Goal: Information Seeking & Learning: Learn about a topic

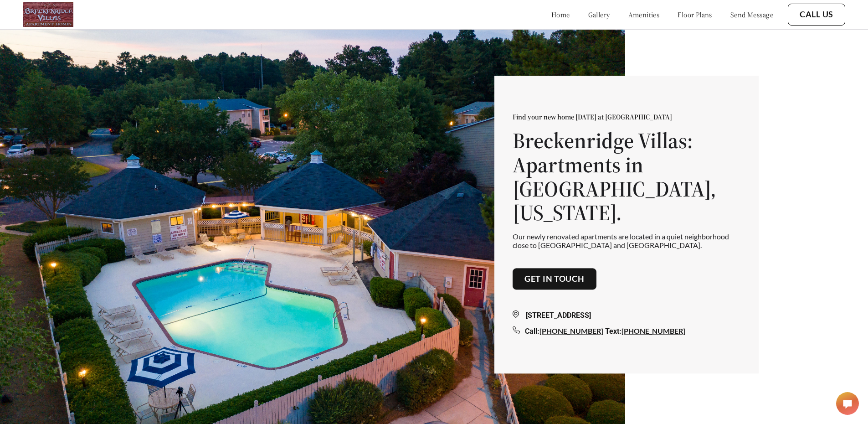
click at [688, 14] on link "floor plans" at bounding box center [695, 14] width 35 height 9
